Goal: Task Accomplishment & Management: Use online tool/utility

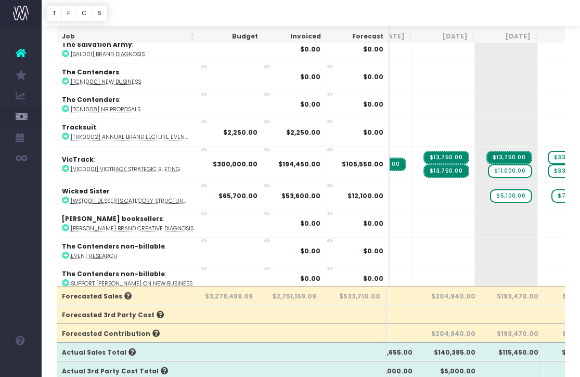
scroll to position [89, 0]
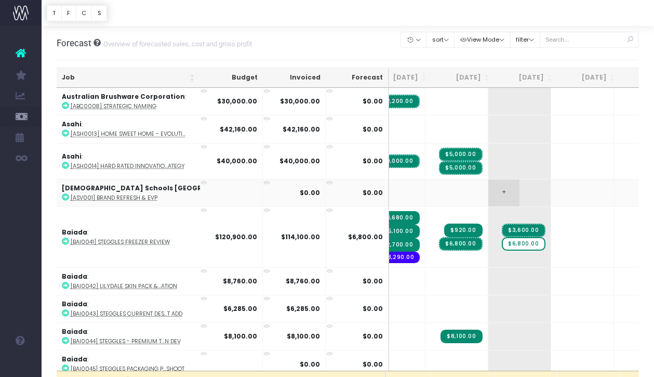
scroll to position [0, 106]
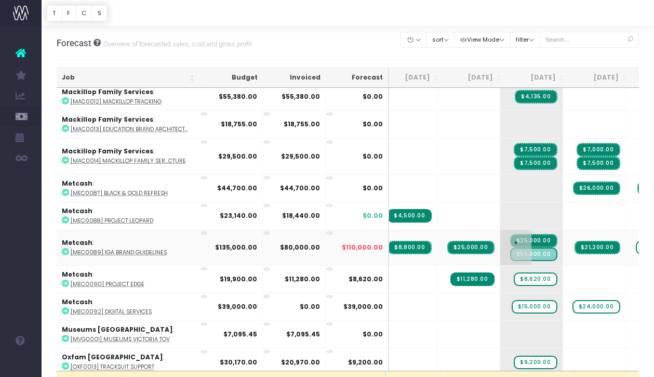
scroll to position [0, 76]
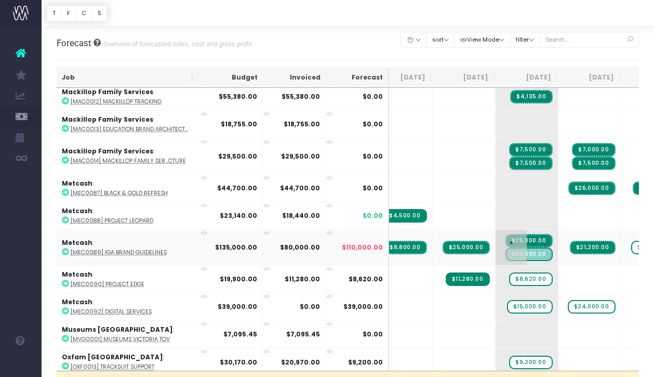
click at [506, 251] on span "$55,000.00" at bounding box center [529, 254] width 47 height 14
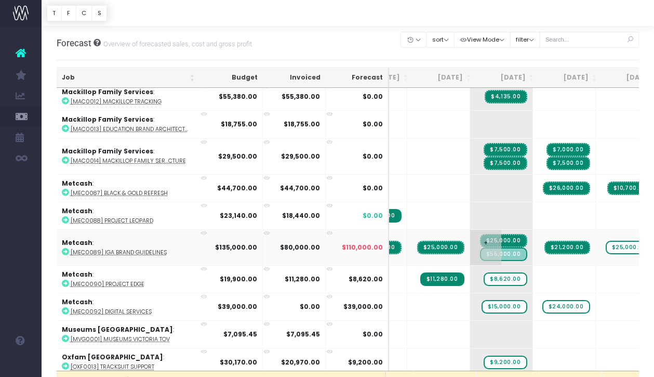
scroll to position [0, 103]
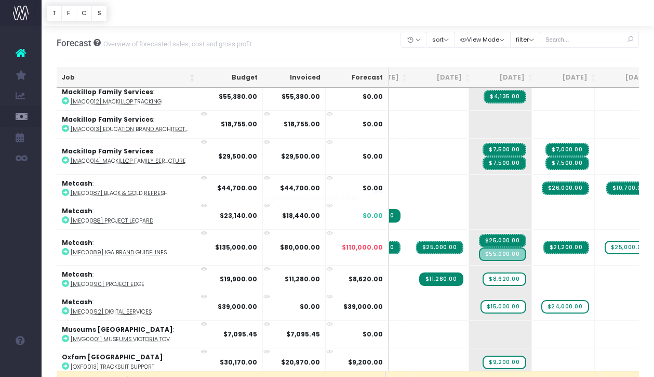
click at [479, 251] on span "$55,000.00" at bounding box center [502, 254] width 47 height 14
click at [479, 247] on span "$55,000.00" at bounding box center [502, 254] width 47 height 14
click at [479, 248] on span "$55,000.00" at bounding box center [502, 254] width 47 height 14
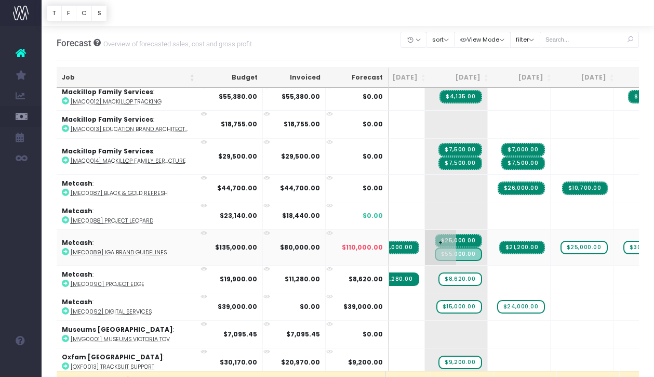
scroll to position [0, 148]
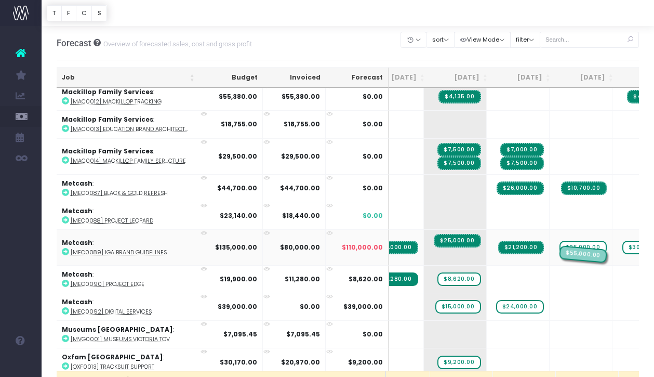
drag, startPoint x: 403, startPoint y: 249, endPoint x: 514, endPoint y: 246, distance: 110.8
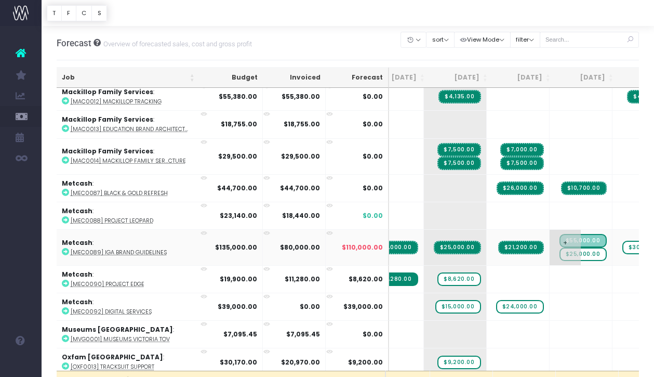
click at [560, 251] on span "$25,000.00" at bounding box center [583, 254] width 47 height 14
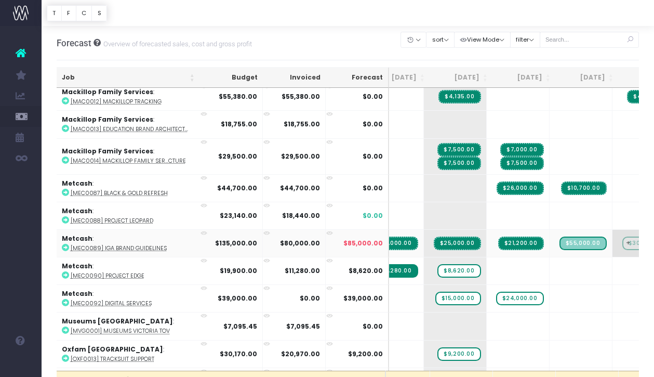
click at [623, 243] on span "$30,000.00" at bounding box center [646, 244] width 47 height 14
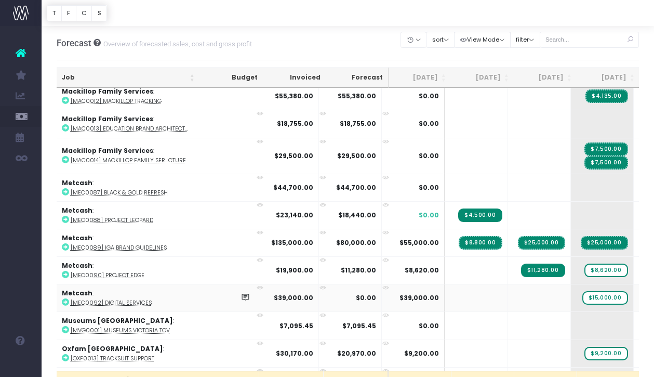
scroll to position [0, 0]
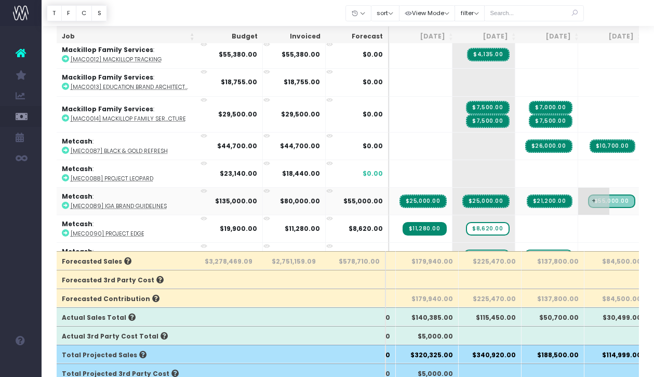
scroll to position [0, 128]
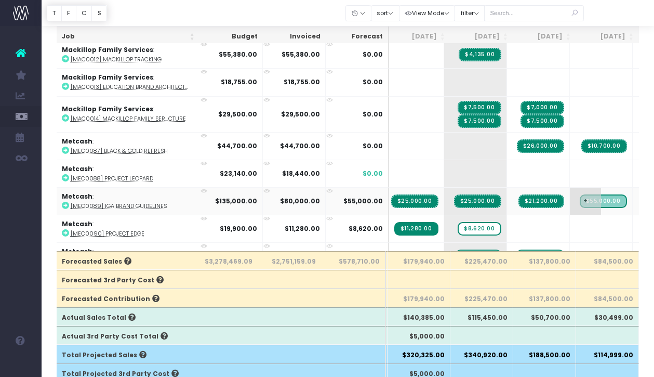
click at [580, 196] on span "$55,000.00" at bounding box center [603, 201] width 47 height 14
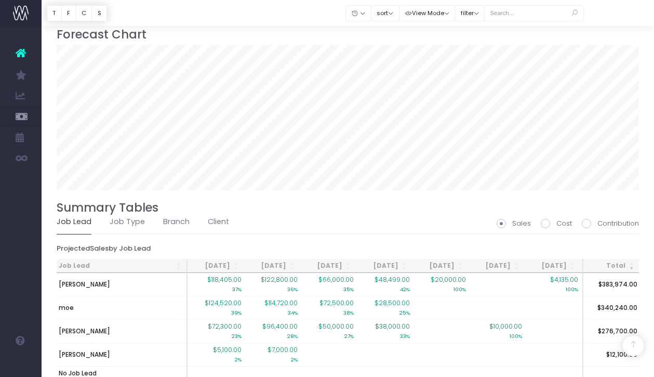
scroll to position [696, 0]
